Goal: Information Seeking & Learning: Learn about a topic

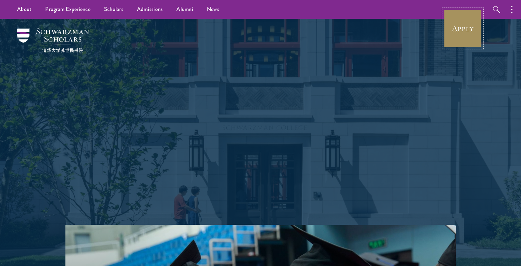
click at [461, 26] on link "Apply" at bounding box center [462, 28] width 38 height 38
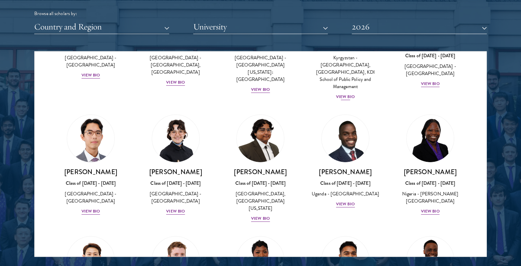
scroll to position [102, 0]
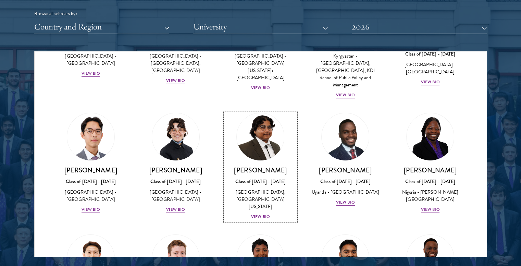
click at [262, 213] on div "View Bio" at bounding box center [260, 216] width 19 height 7
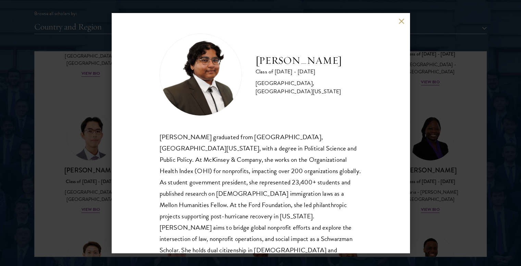
scroll to position [23, 0]
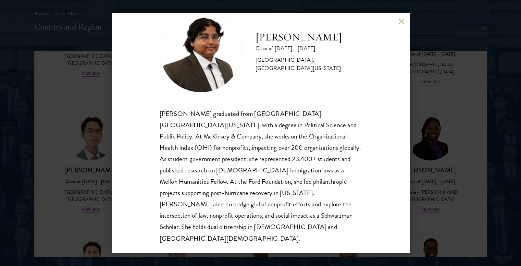
click at [430, 98] on div "[PERSON_NAME] Class of [DATE] - [DATE] [GEOGRAPHIC_DATA] - [GEOGRAPHIC_DATA], […" at bounding box center [260, 133] width 521 height 266
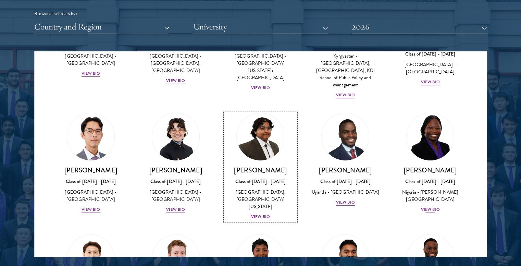
scroll to position [104, 0]
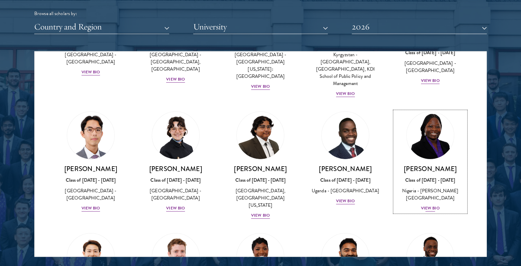
click at [422, 205] on div "View Bio" at bounding box center [430, 208] width 19 height 7
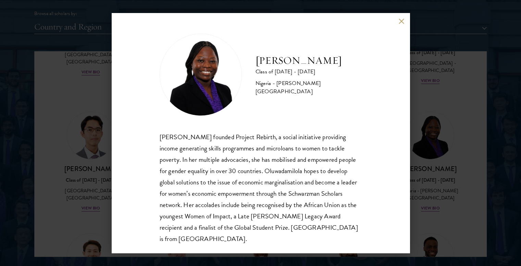
click at [399, 21] on button at bounding box center [402, 21] width 6 height 6
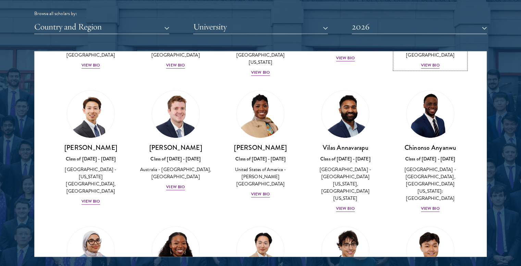
scroll to position [247, 0]
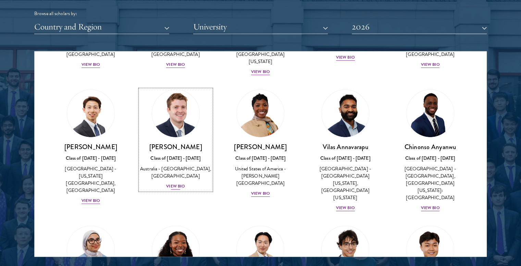
click at [177, 183] on div "View Bio" at bounding box center [175, 186] width 19 height 7
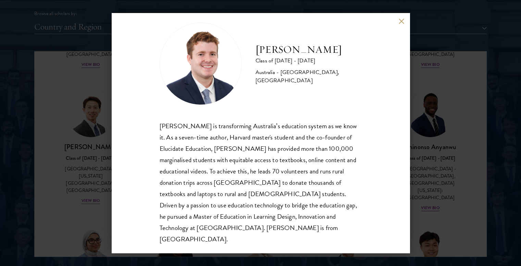
scroll to position [12, 0]
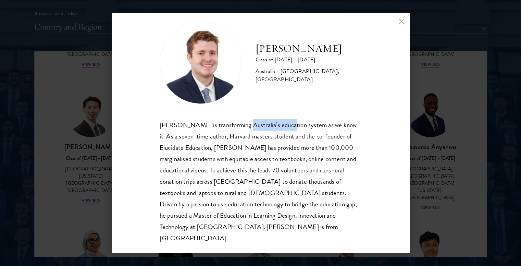
drag, startPoint x: 241, startPoint y: 125, endPoint x: 286, endPoint y: 128, distance: 45.0
click at [286, 128] on div "[PERSON_NAME] is transforming Australia’s education system as we know it. As a …" at bounding box center [261, 181] width 202 height 125
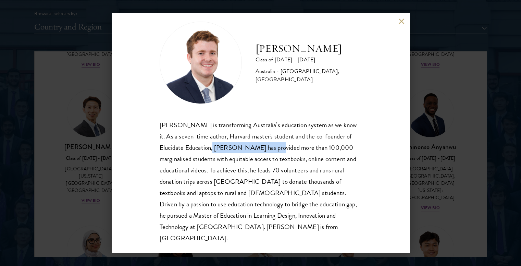
drag, startPoint x: 212, startPoint y: 152, endPoint x: 272, endPoint y: 150, distance: 60.0
click at [272, 150] on div "[PERSON_NAME] is transforming Australia’s education system as we know it. As a …" at bounding box center [261, 181] width 202 height 125
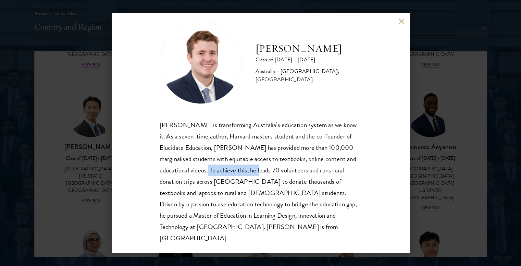
drag, startPoint x: 199, startPoint y: 176, endPoint x: 255, endPoint y: 176, distance: 55.8
click at [255, 176] on div "[PERSON_NAME] is transforming Australia’s education system as we know it. As a …" at bounding box center [261, 181] width 202 height 125
click at [403, 20] on button at bounding box center [402, 21] width 6 height 6
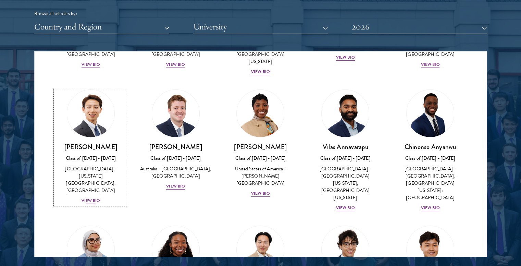
click at [92, 197] on div "View Bio" at bounding box center [90, 200] width 19 height 7
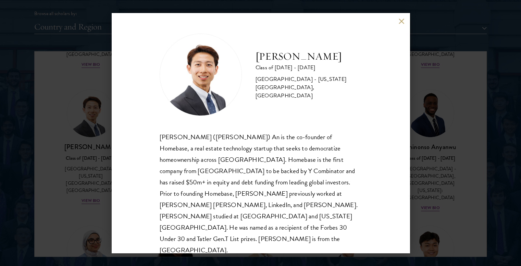
click at [403, 22] on button at bounding box center [402, 21] width 6 height 6
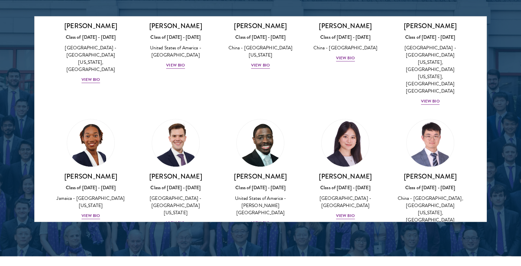
scroll to position [3292, 0]
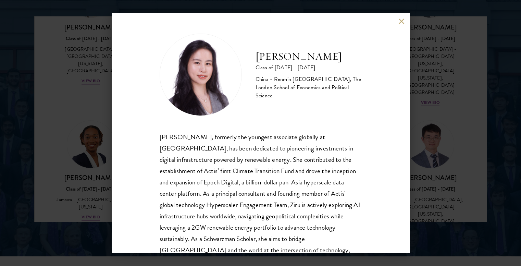
click at [399, 22] on button at bounding box center [402, 21] width 6 height 6
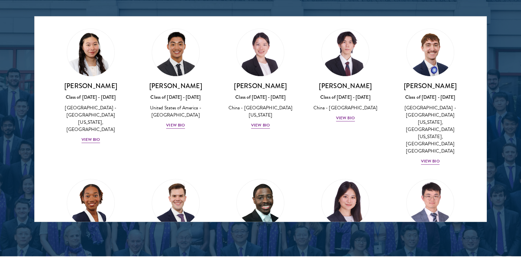
scroll to position [3233, 0]
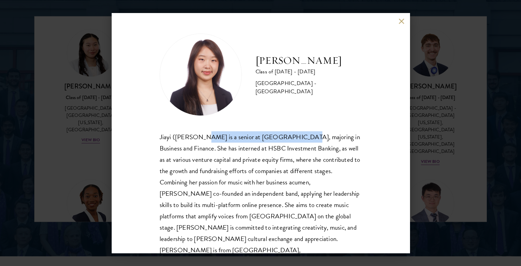
drag, startPoint x: 203, startPoint y: 141, endPoint x: 289, endPoint y: 142, distance: 86.0
click at [289, 142] on div "Jiayi ([PERSON_NAME] is a senior at [GEOGRAPHIC_DATA], majoring in Business and…" at bounding box center [261, 199] width 202 height 136
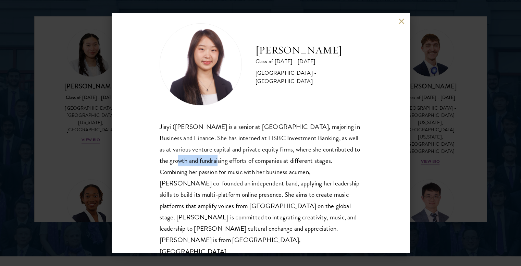
drag, startPoint x: 184, startPoint y: 160, endPoint x: 229, endPoint y: 161, distance: 44.5
click at [229, 161] on div "Jiayi ([PERSON_NAME] is a senior at [GEOGRAPHIC_DATA], majoring in Business and…" at bounding box center [261, 189] width 202 height 136
click at [404, 20] on button at bounding box center [402, 21] width 6 height 6
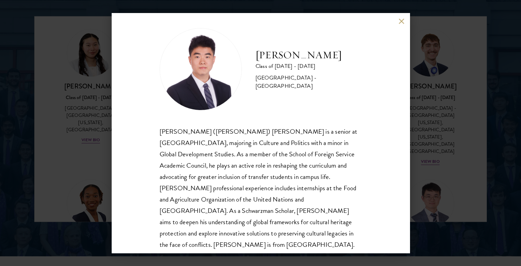
scroll to position [5, 0]
click at [403, 22] on button at bounding box center [402, 21] width 6 height 6
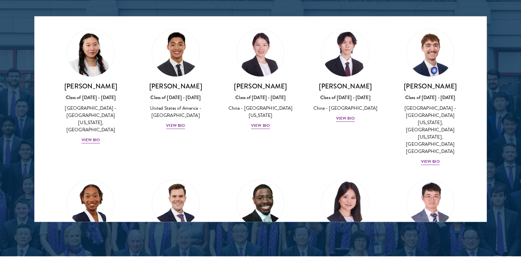
scroll to position [3150, 0]
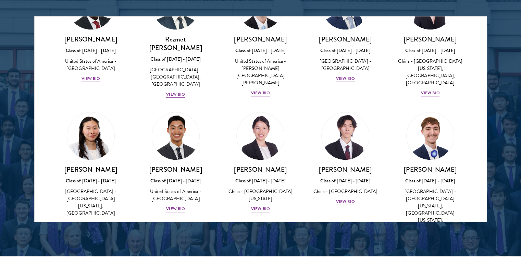
drag, startPoint x: 89, startPoint y: 94, endPoint x: 84, endPoint y: 95, distance: 5.2
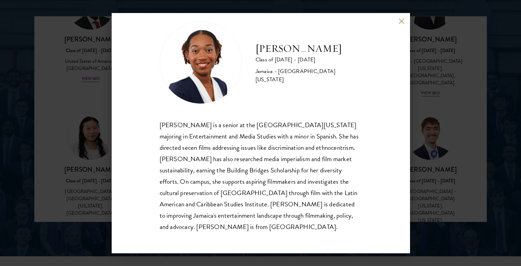
scroll to position [12, 0]
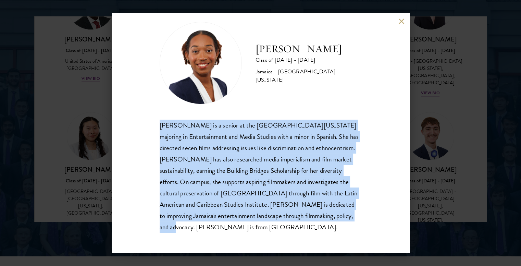
drag, startPoint x: 228, startPoint y: 234, endPoint x: 139, endPoint y: 126, distance: 140.6
click at [139, 126] on div "[PERSON_NAME] Class of [DATE] - [DATE] [GEOGRAPHIC_DATA] - [GEOGRAPHIC_DATA][US…" at bounding box center [261, 133] width 298 height 240
copy div "[PERSON_NAME] is a senior at the [GEOGRAPHIC_DATA][US_STATE] majoring in Entert…"
click at [401, 19] on button at bounding box center [402, 21] width 6 height 6
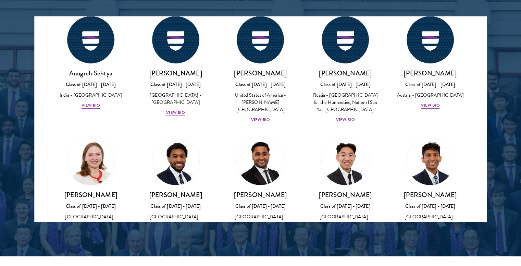
scroll to position [2866, 0]
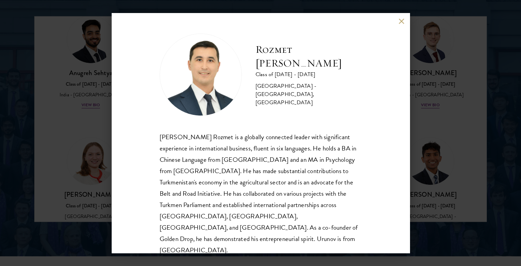
click at [402, 21] on button at bounding box center [402, 21] width 6 height 6
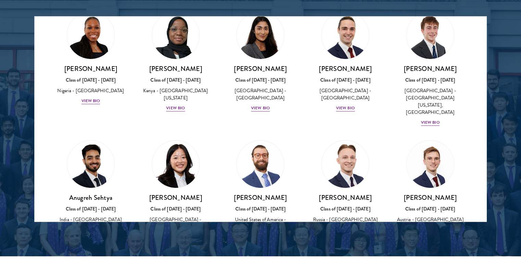
scroll to position [2741, 0]
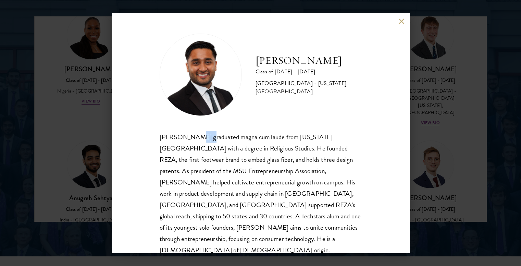
drag, startPoint x: 192, startPoint y: 135, endPoint x: 201, endPoint y: 135, distance: 8.9
click at [201, 135] on div "[PERSON_NAME] graduated magna cum laude from [US_STATE][GEOGRAPHIC_DATA] with a…" at bounding box center [261, 193] width 202 height 125
drag, startPoint x: 247, startPoint y: 158, endPoint x: 287, endPoint y: 163, distance: 40.7
click at [287, 163] on div "[PERSON_NAME] graduated magna cum laude from [US_STATE][GEOGRAPHIC_DATA] with a…" at bounding box center [261, 193] width 202 height 125
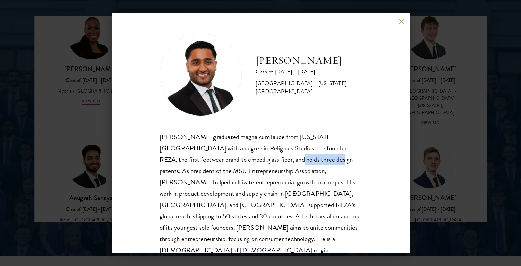
click at [287, 163] on div "[PERSON_NAME] graduated magna cum laude from [US_STATE][GEOGRAPHIC_DATA] with a…" at bounding box center [261, 193] width 202 height 125
click at [400, 19] on button at bounding box center [402, 21] width 6 height 6
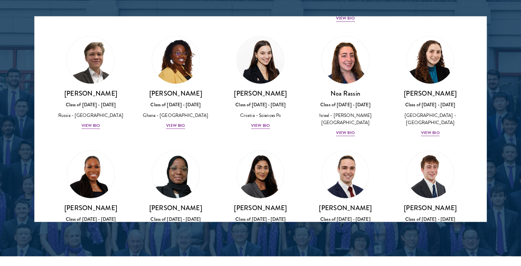
scroll to position [2563, 0]
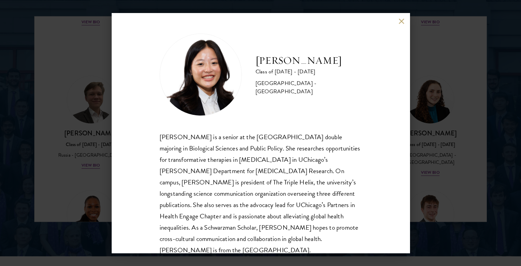
scroll to position [12, 0]
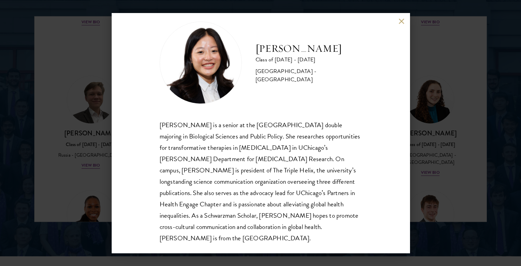
click at [399, 21] on button at bounding box center [402, 21] width 6 height 6
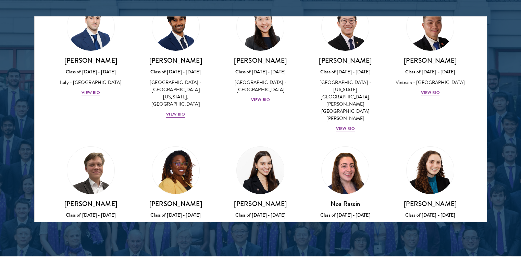
scroll to position [2489, 0]
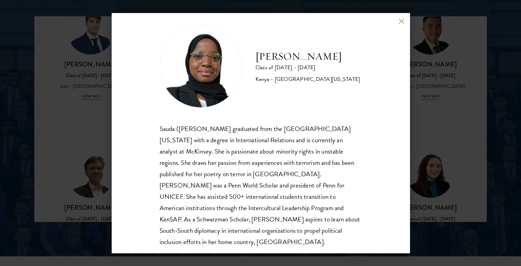
scroll to position [8, 0]
click at [400, 23] on button at bounding box center [402, 21] width 6 height 6
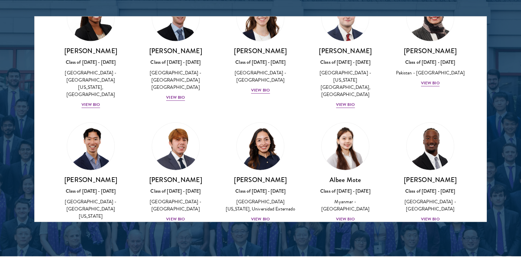
scroll to position [2250, 0]
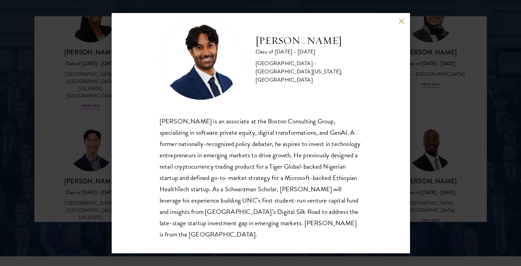
scroll to position [16, 0]
click at [399, 17] on div "[PERSON_NAME] Class of [DATE] - [DATE] [GEOGRAPHIC_DATA] - [GEOGRAPHIC_DATA][US…" at bounding box center [261, 133] width 298 height 240
click at [399, 21] on button at bounding box center [402, 21] width 6 height 6
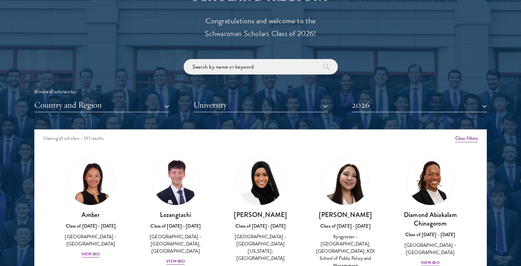
scroll to position [780, 0]
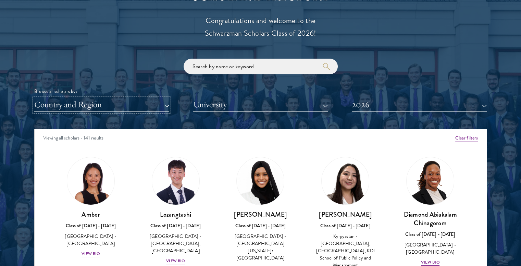
click at [86, 104] on button "Country and Region" at bounding box center [101, 105] width 135 height 14
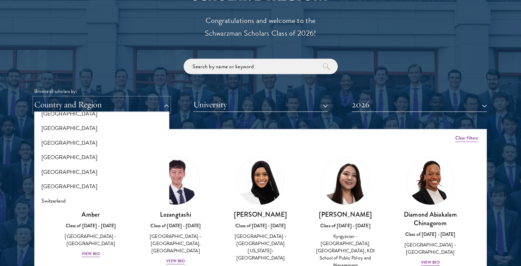
scroll to position [1200, 0]
click at [71, 133] on button "[GEOGRAPHIC_DATA]" at bounding box center [101, 129] width 131 height 14
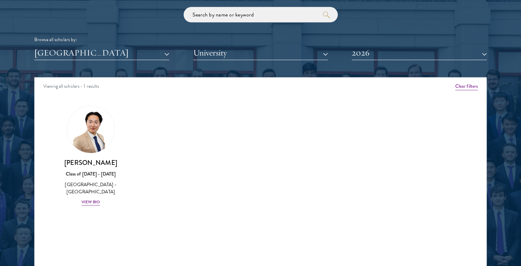
scroll to position [837, 0]
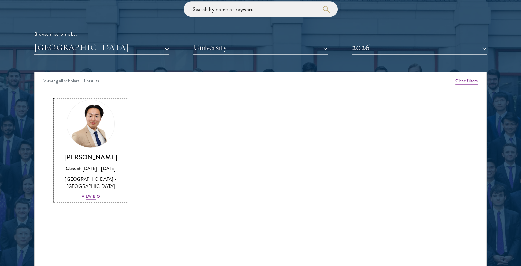
click at [89, 193] on div "View Bio" at bounding box center [90, 196] width 19 height 7
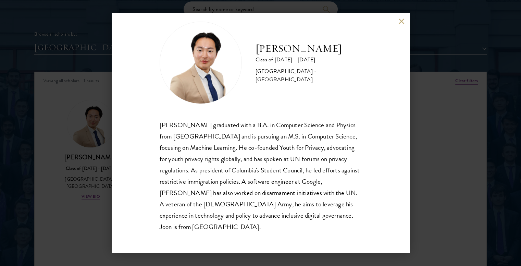
scroll to position [12, 0]
click at [401, 20] on button at bounding box center [402, 21] width 6 height 6
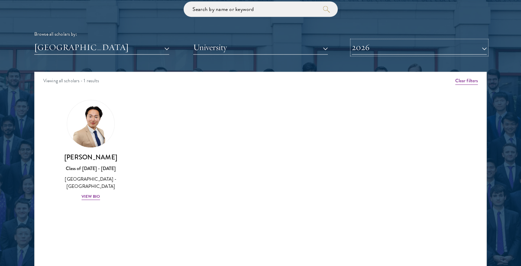
click at [385, 43] on button "2026" at bounding box center [419, 47] width 135 height 14
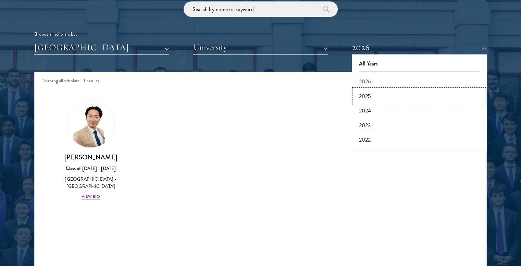
click at [377, 93] on button "2025" at bounding box center [419, 96] width 131 height 14
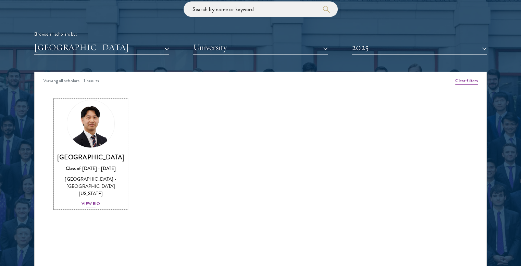
click at [93, 200] on div "View Bio" at bounding box center [90, 203] width 19 height 7
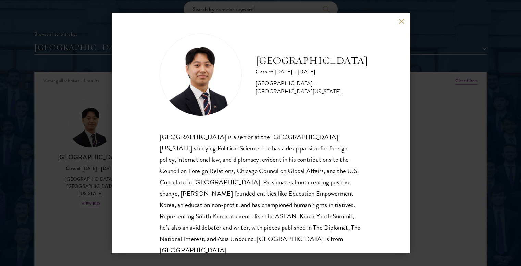
scroll to position [12, 0]
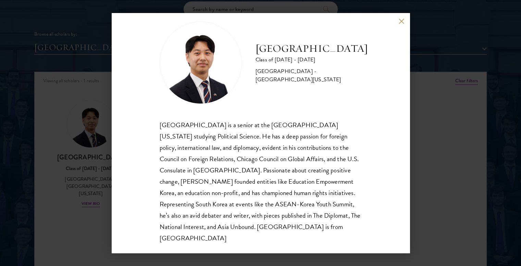
click at [403, 22] on button at bounding box center [402, 21] width 6 height 6
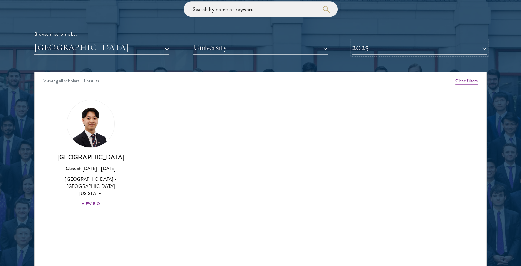
click at [381, 50] on button "2025" at bounding box center [419, 47] width 135 height 14
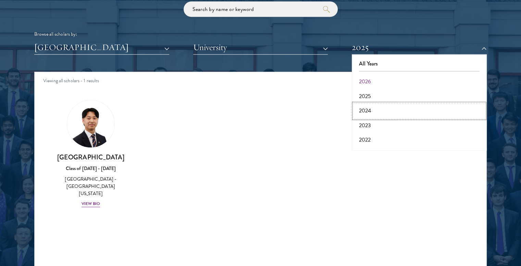
click at [365, 109] on button "2024" at bounding box center [419, 110] width 131 height 14
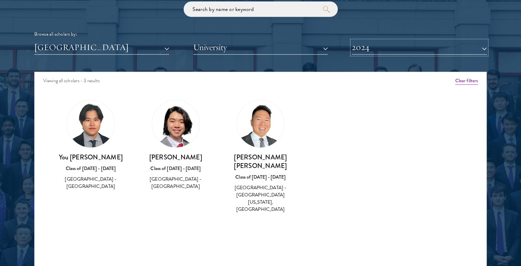
click at [408, 52] on button "2024" at bounding box center [419, 47] width 135 height 14
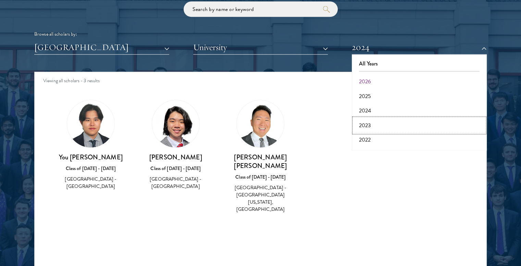
click at [392, 123] on button "2023" at bounding box center [419, 125] width 131 height 14
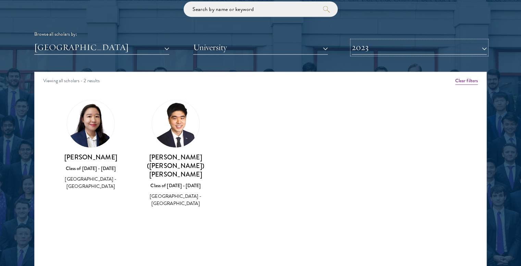
click at [397, 50] on button "2023" at bounding box center [419, 47] width 135 height 14
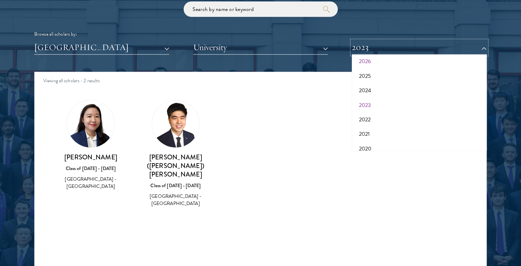
scroll to position [26, 0]
click at [371, 111] on button "2022" at bounding box center [419, 113] width 131 height 14
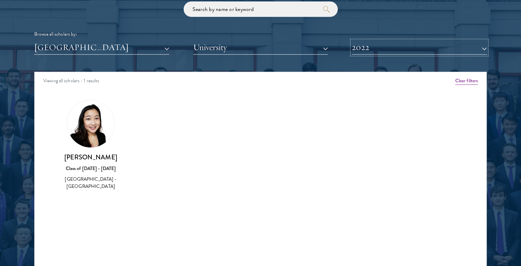
click at [409, 46] on button "2022" at bounding box center [419, 47] width 135 height 14
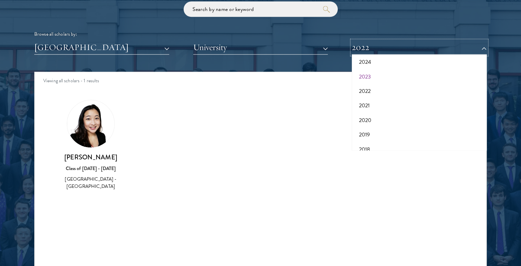
scroll to position [49, 0]
click at [376, 104] on button "2021" at bounding box center [419, 105] width 131 height 14
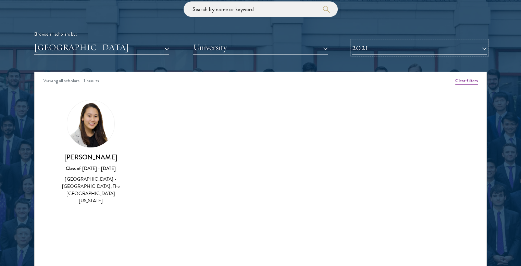
click at [402, 50] on button "2021" at bounding box center [419, 47] width 135 height 14
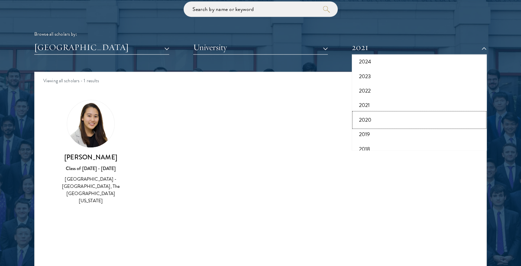
click at [378, 117] on button "2020" at bounding box center [419, 120] width 131 height 14
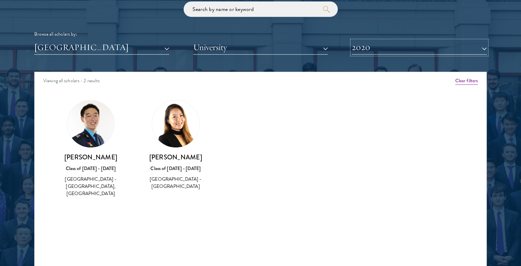
click at [393, 50] on button "2020" at bounding box center [419, 47] width 135 height 14
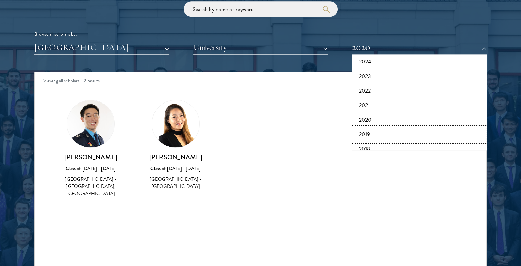
click at [384, 134] on button "2019" at bounding box center [419, 134] width 131 height 14
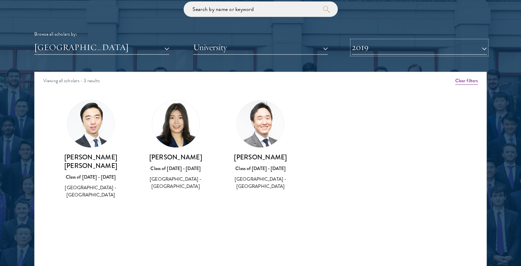
click at [390, 45] on button "2019" at bounding box center [419, 47] width 135 height 14
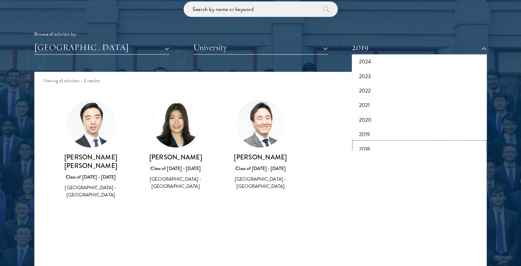
click at [380, 149] on button "2018" at bounding box center [419, 149] width 131 height 14
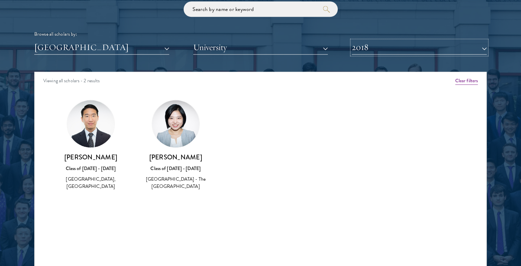
click at [380, 48] on button "2018" at bounding box center [419, 47] width 135 height 14
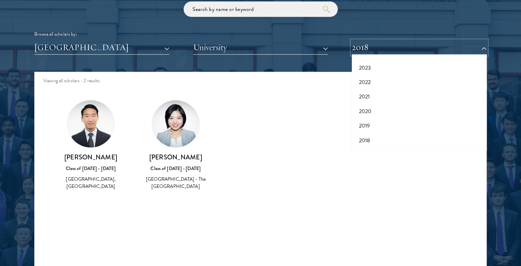
scroll to position [71, 0]
click at [369, 139] on button "2017" at bounding box center [419, 141] width 131 height 14
